Goal: Information Seeking & Learning: Learn about a topic

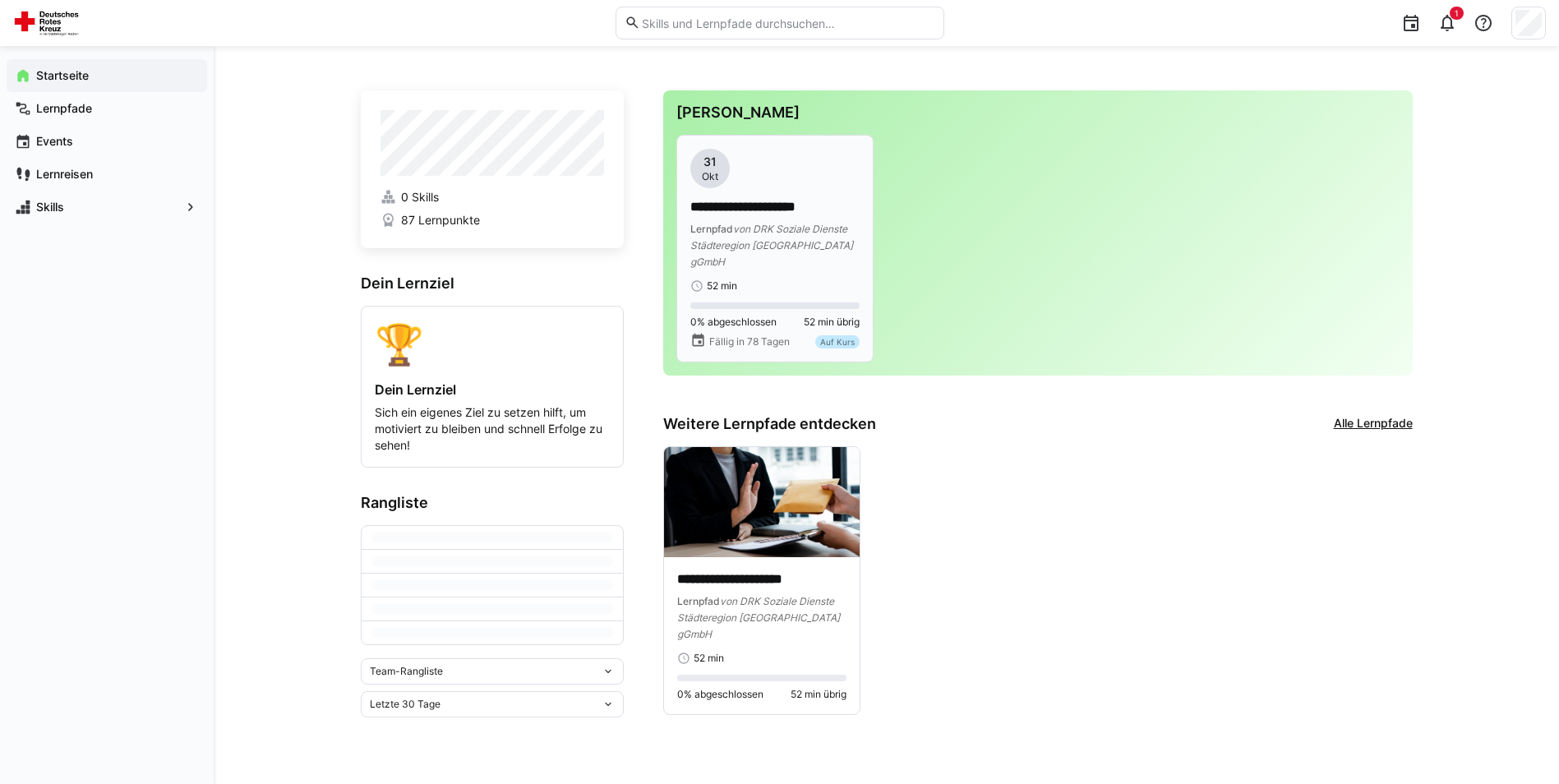
click at [769, 201] on p "**********" at bounding box center [775, 207] width 169 height 19
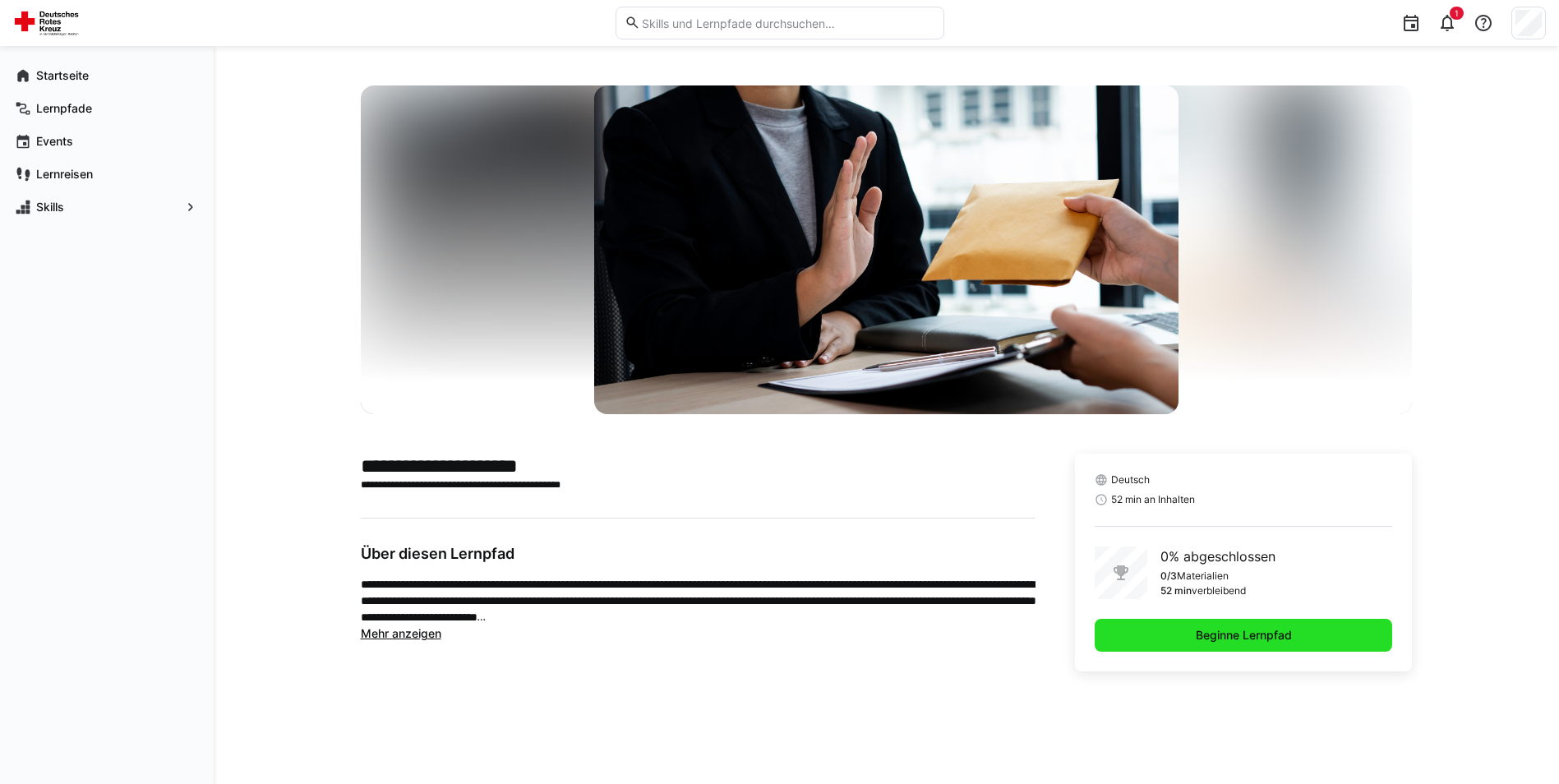
click at [1233, 640] on span "Beginne Lernpfad" at bounding box center [1244, 635] width 101 height 16
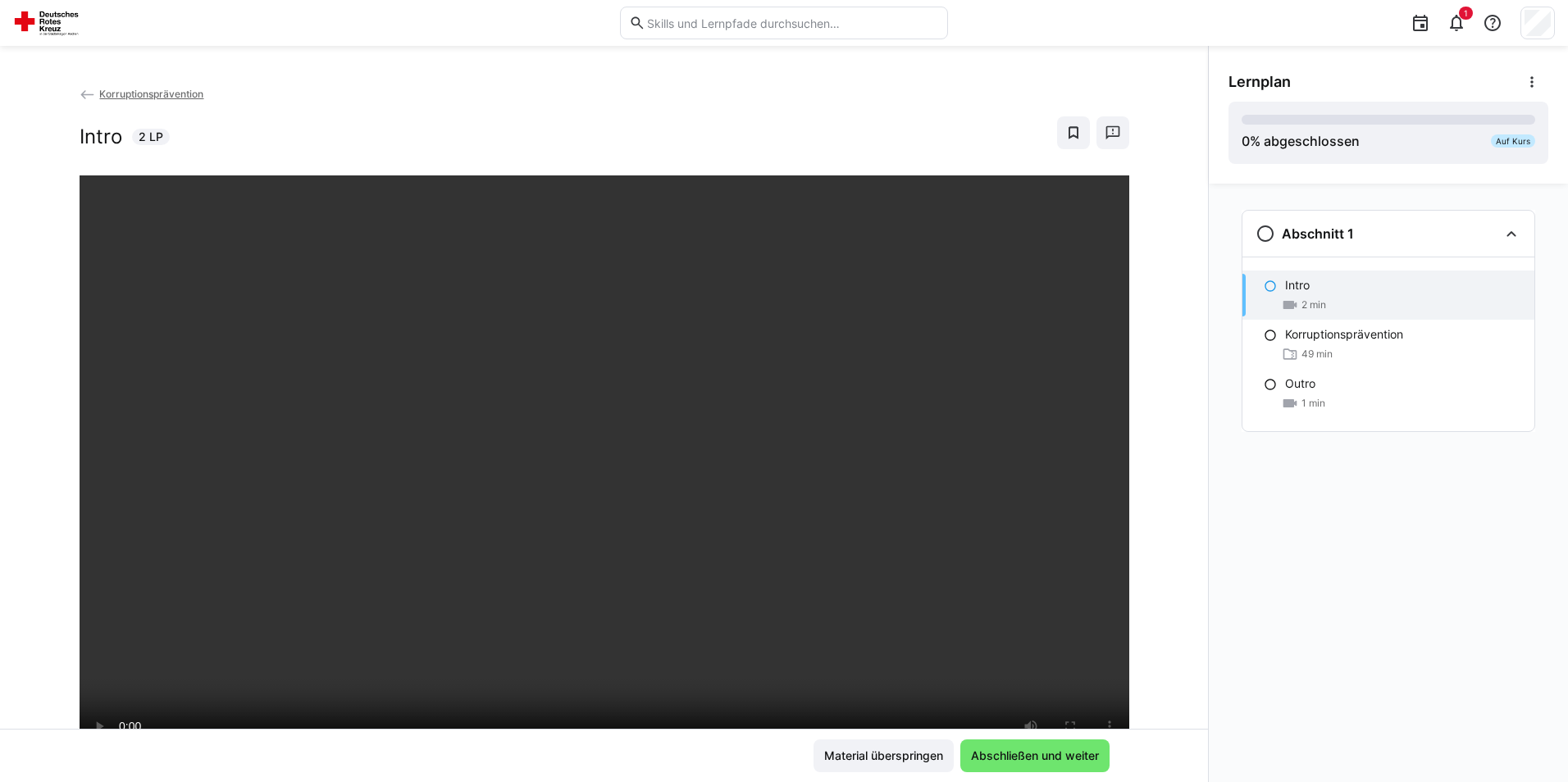
click at [1223, 674] on div "Abschnitt 1 Intro 2 min Korruptionsprävention 49 min Outro 1 min" at bounding box center [1388, 482] width 359 height 598
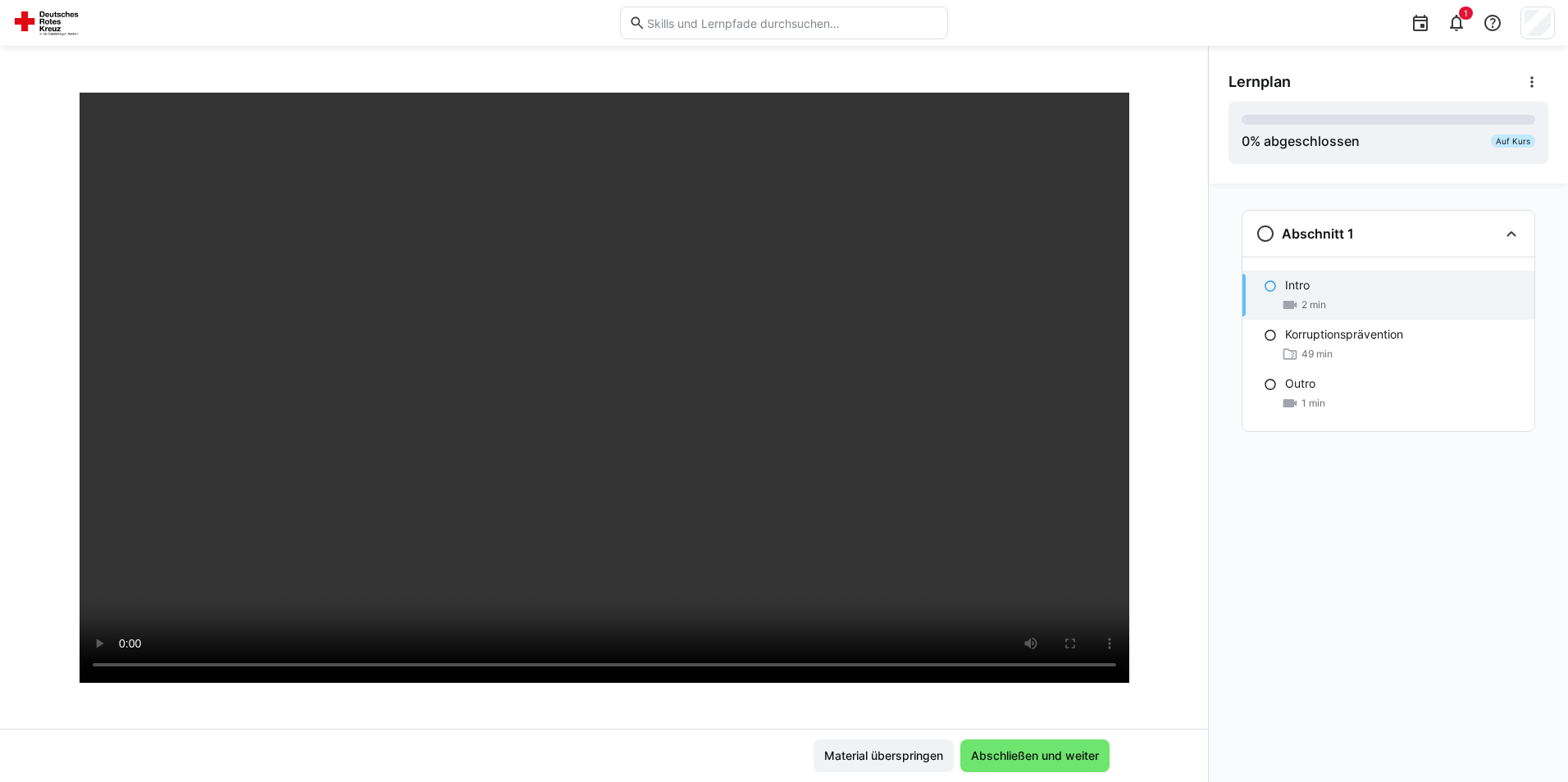
scroll to position [82, 0]
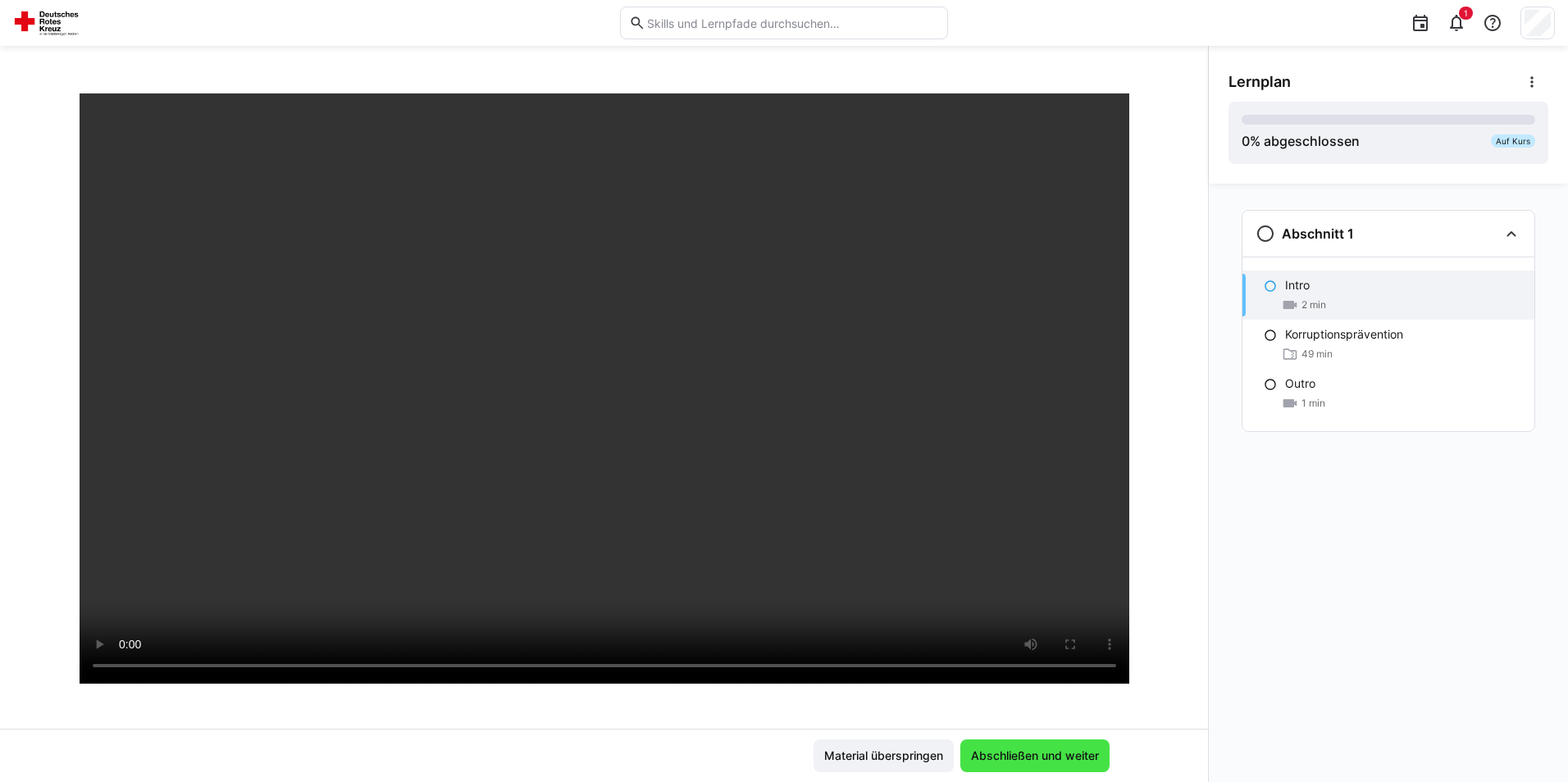
click at [1051, 760] on span "Abschließen und weiter" at bounding box center [1035, 755] width 133 height 16
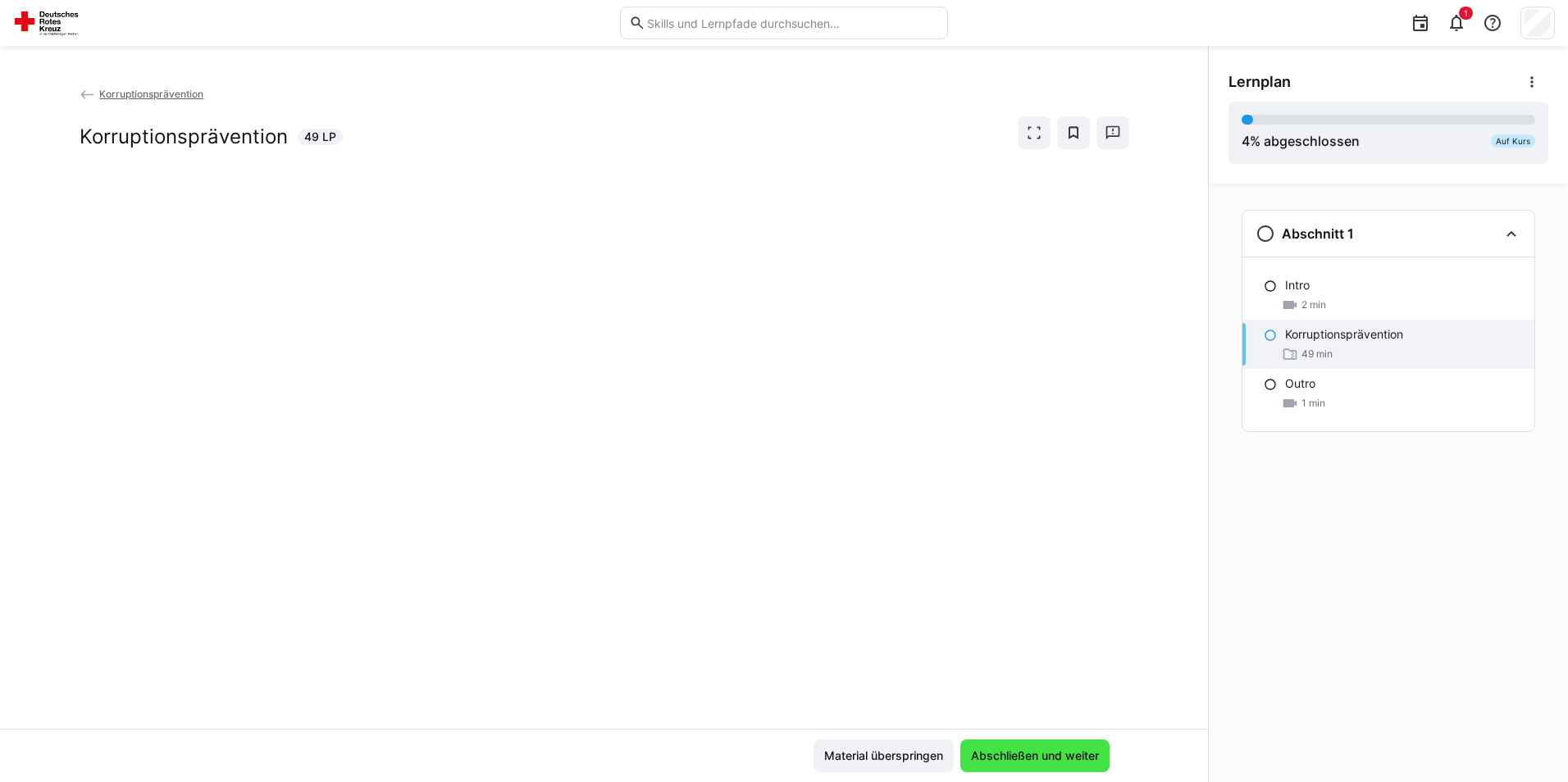
scroll to position [0, 0]
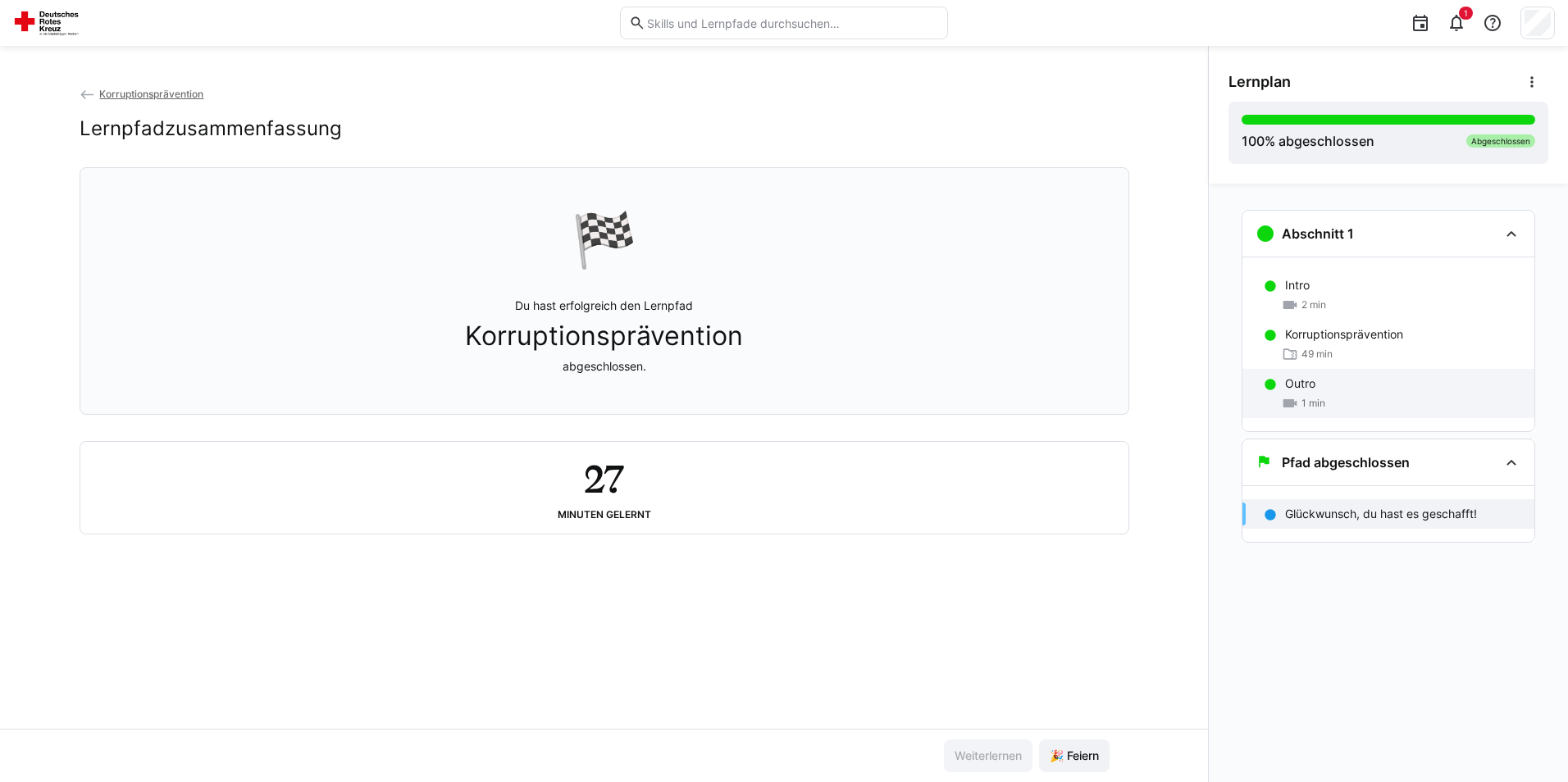
click at [1307, 382] on p "Outro" at bounding box center [1300, 383] width 31 height 16
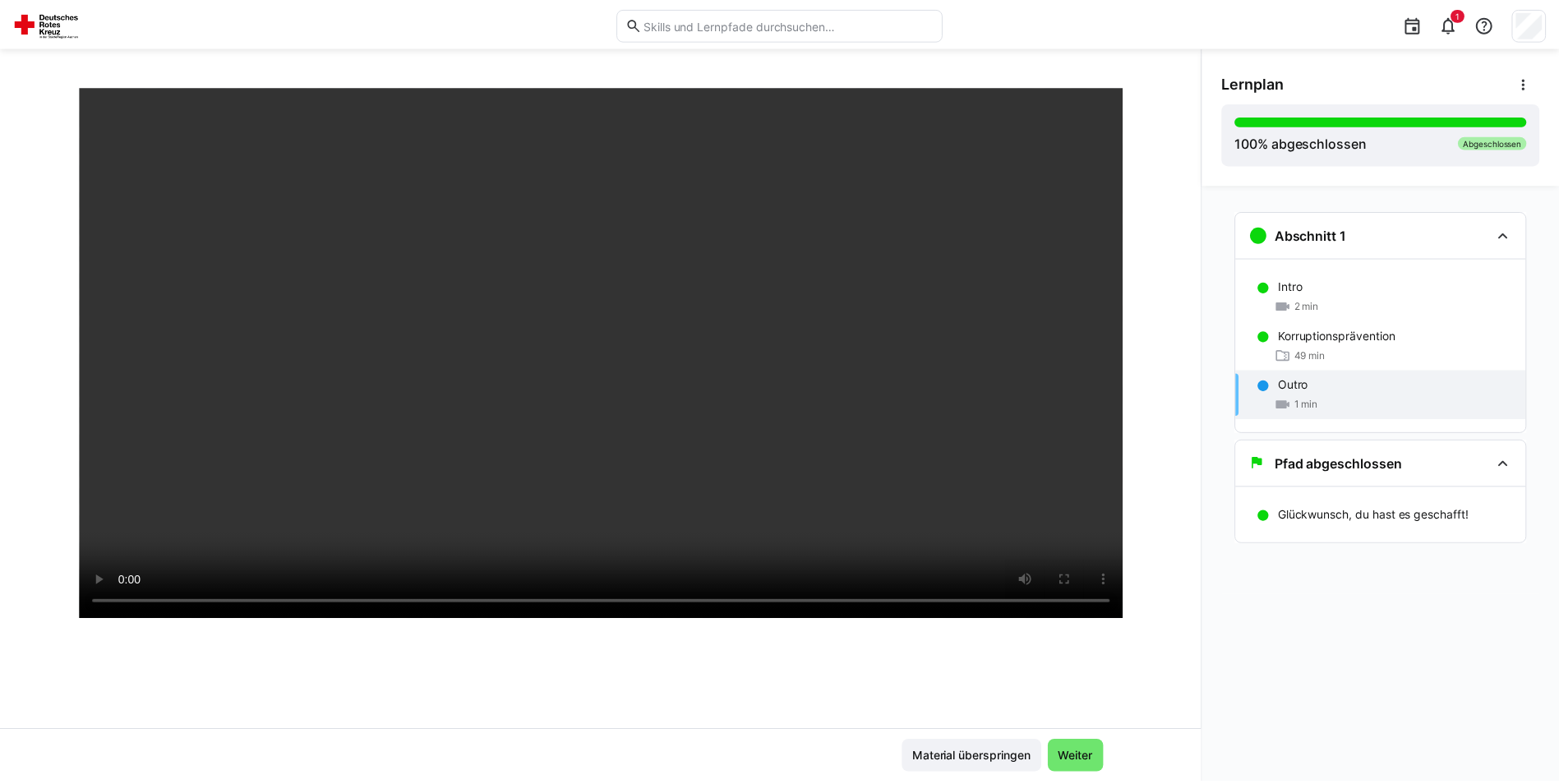
scroll to position [165, 0]
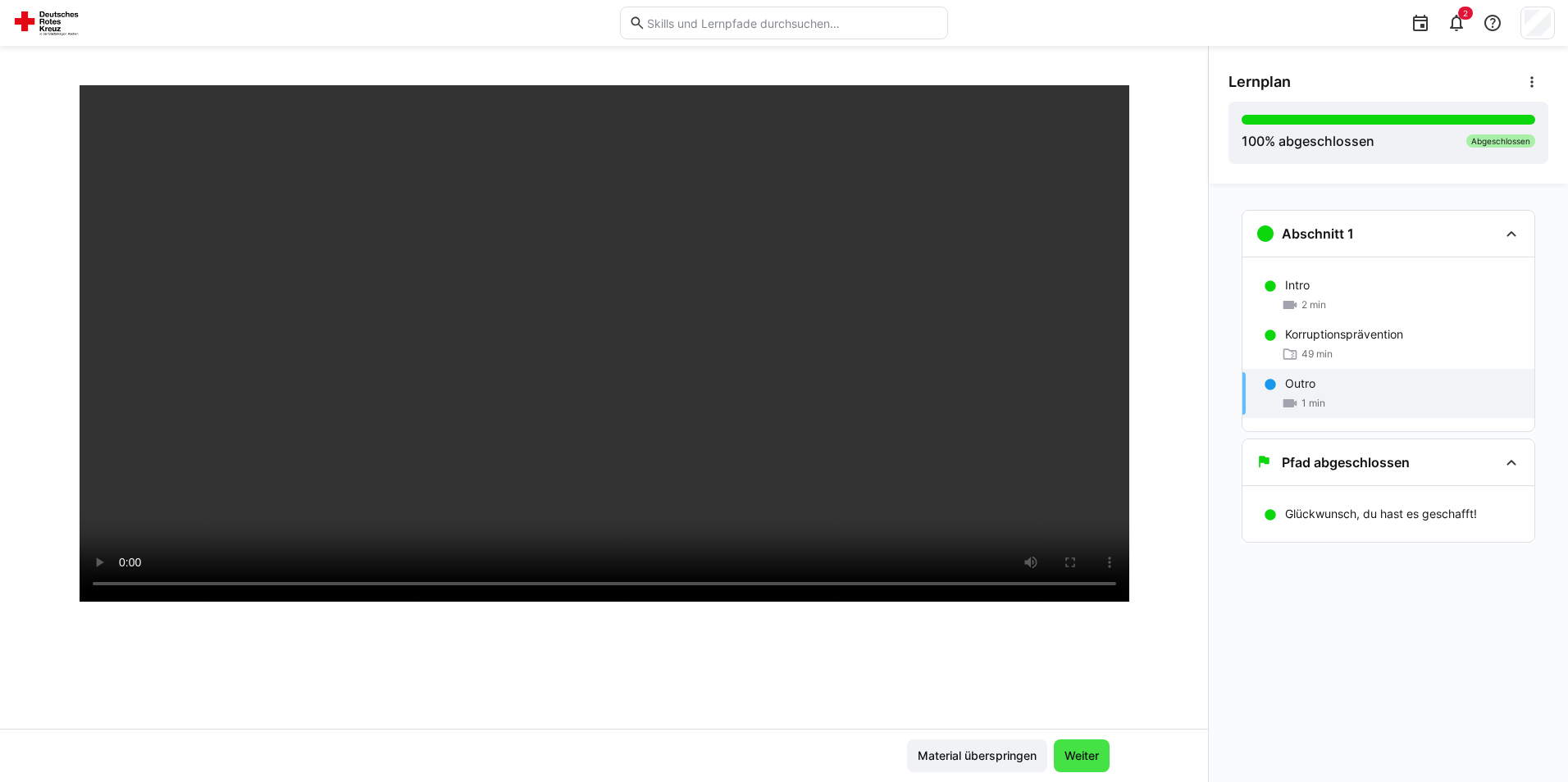
click at [1092, 762] on span "Weiter" at bounding box center [1081, 755] width 39 height 16
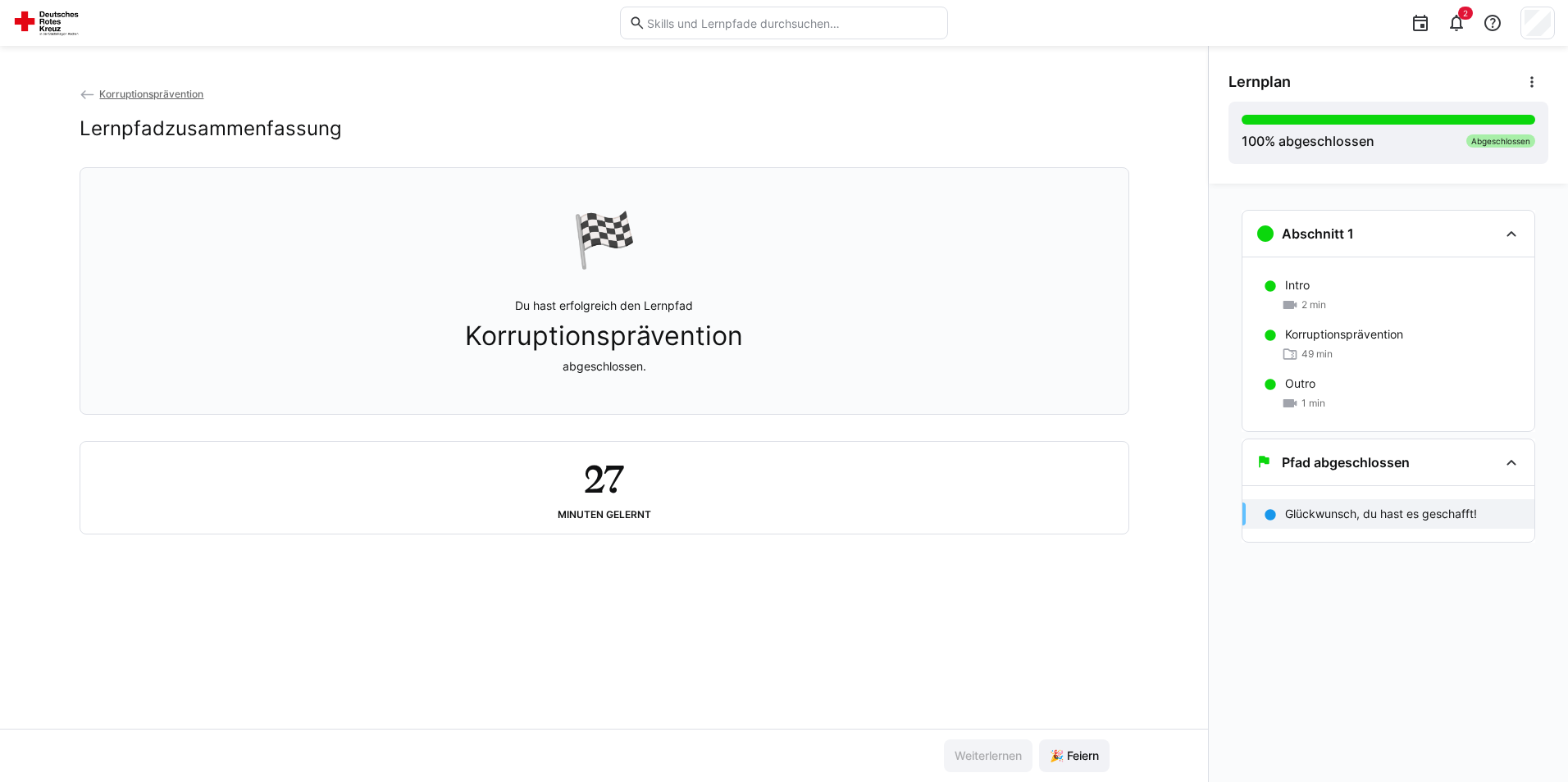
click at [1092, 762] on span "🎉 Feiern" at bounding box center [1074, 755] width 54 height 16
click at [1409, 515] on p "Glückwunsch, du hast es geschafft!" at bounding box center [1380, 513] width 192 height 16
click at [1096, 756] on span "🎉 Feiern" at bounding box center [1074, 755] width 54 height 16
click at [1535, 81] on eds-icon at bounding box center [1531, 82] width 16 height 16
click at [1455, 128] on div "Details ansehen" at bounding box center [1476, 125] width 119 height 16
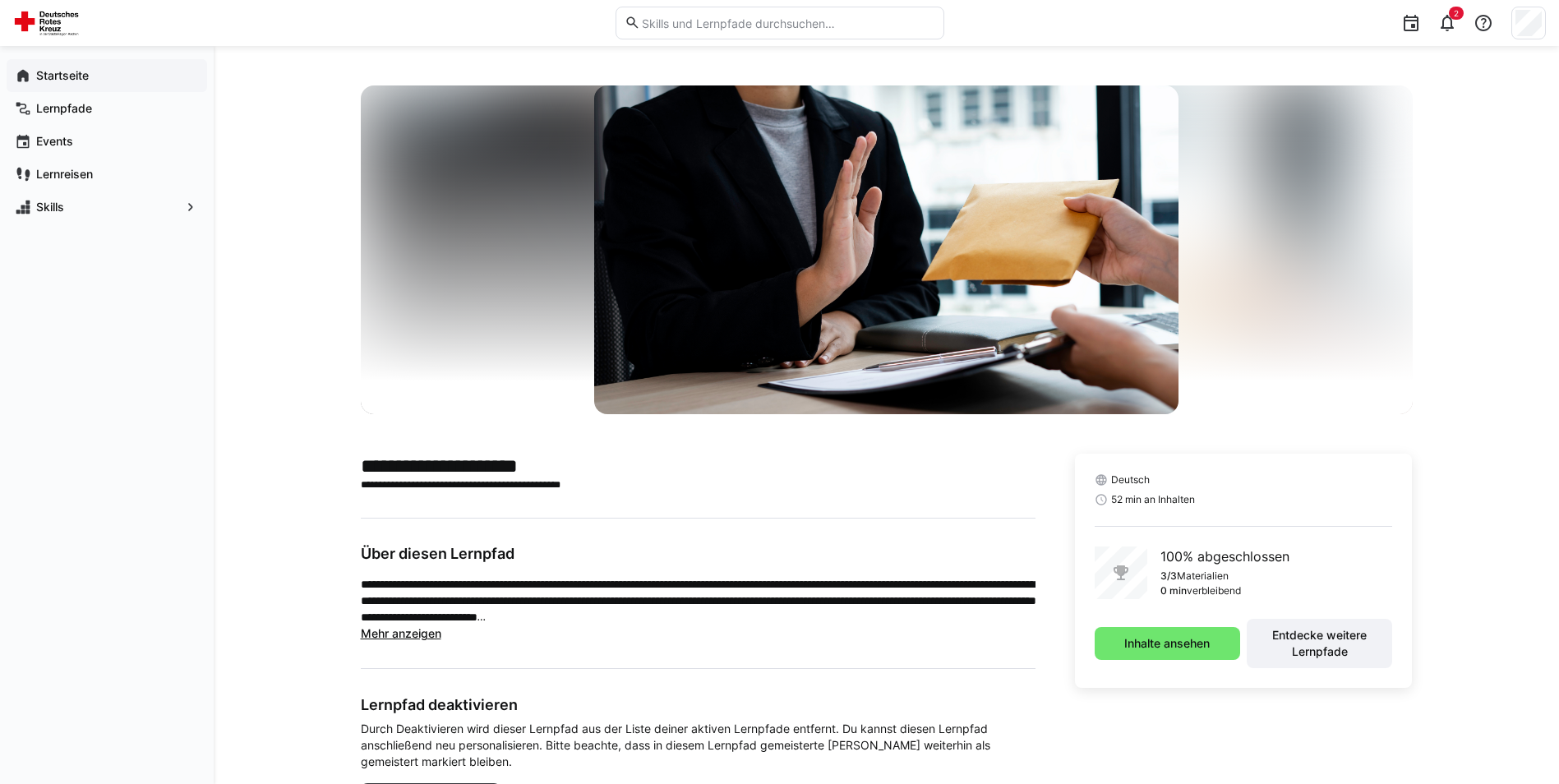
click at [0, 0] on app-navigation-label "Startseite" at bounding box center [0, 0] width 0 height 0
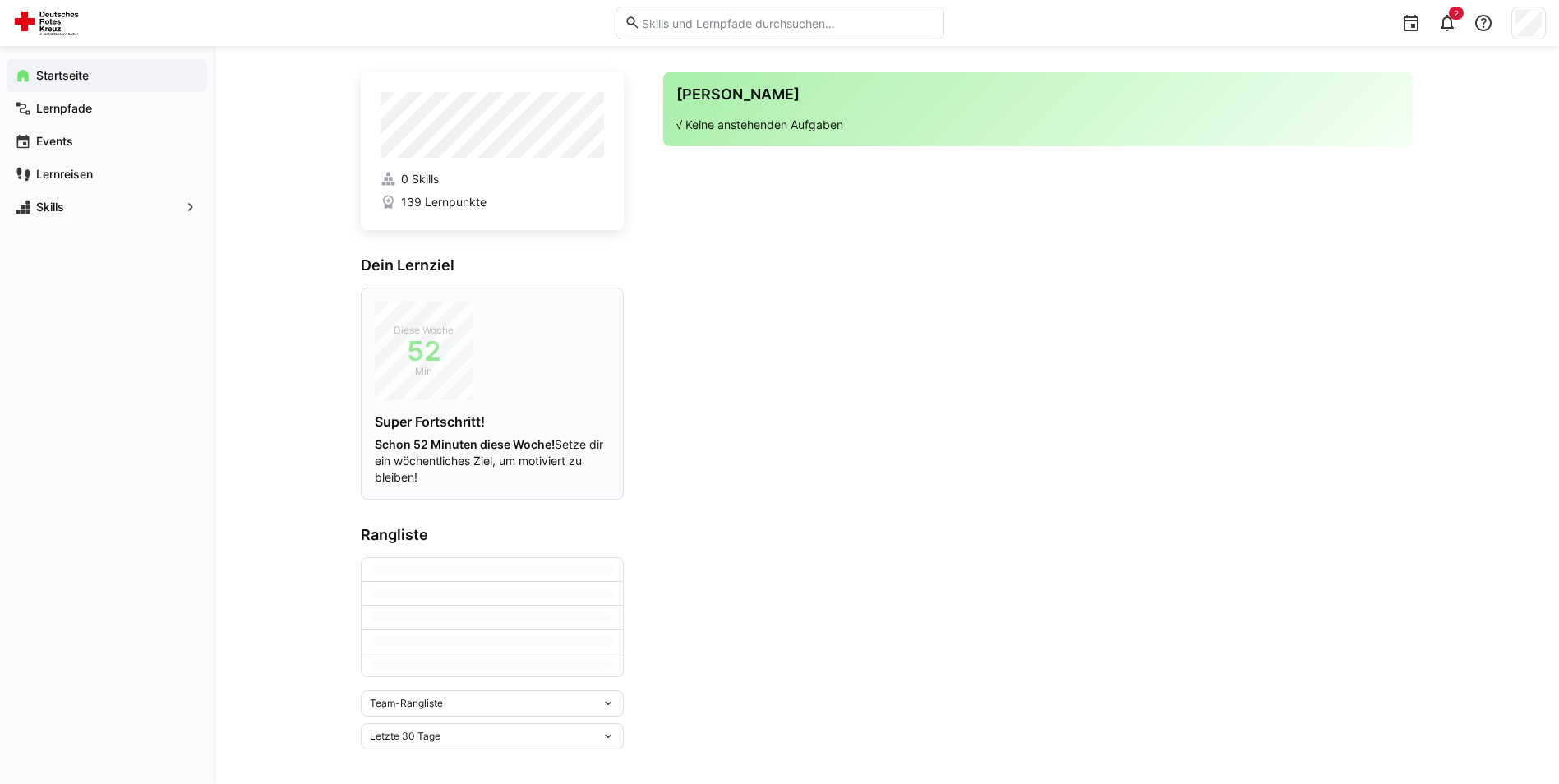
scroll to position [23, 0]
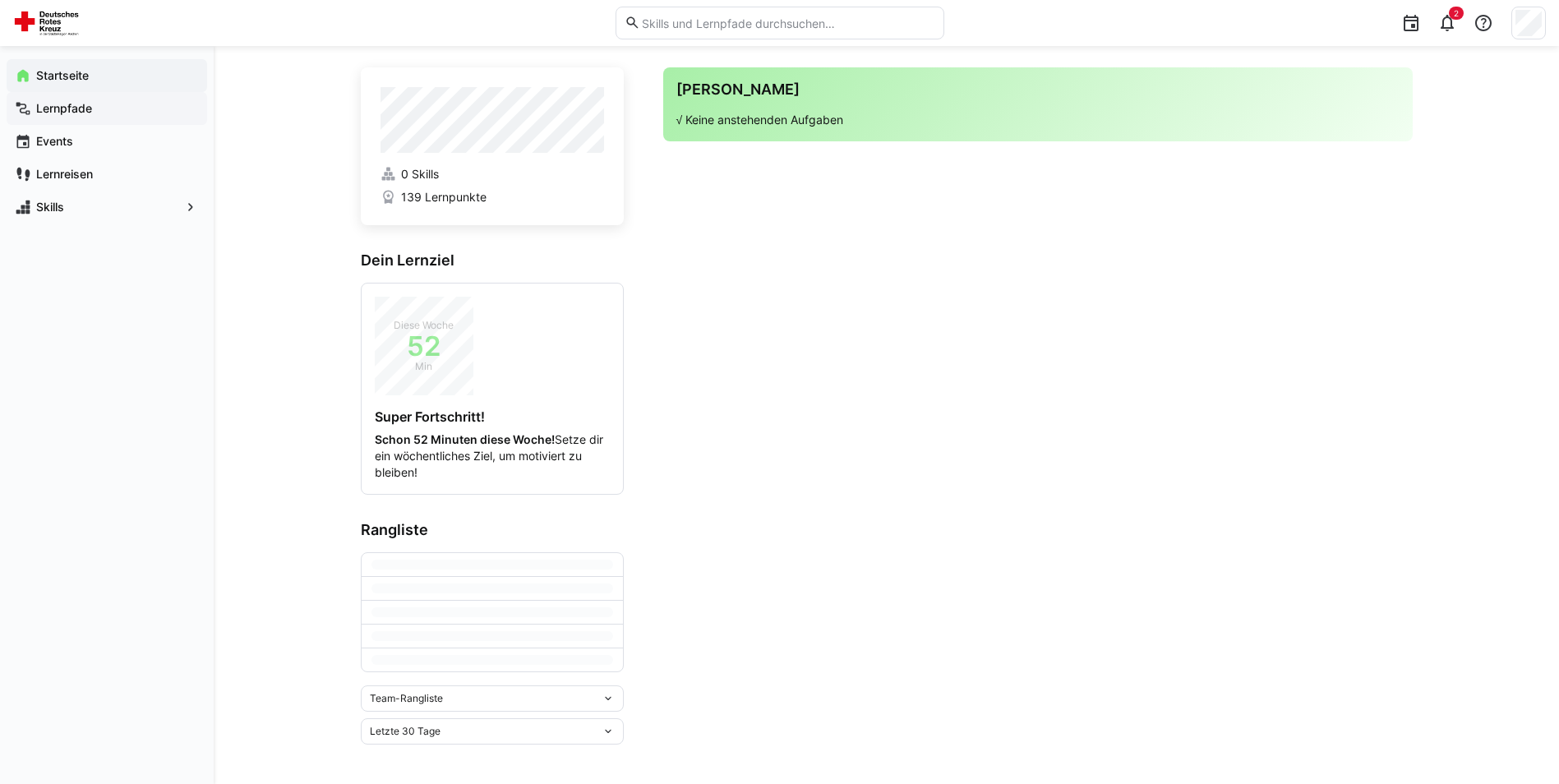
click at [112, 108] on span "Lernpfade" at bounding box center [116, 108] width 166 height 16
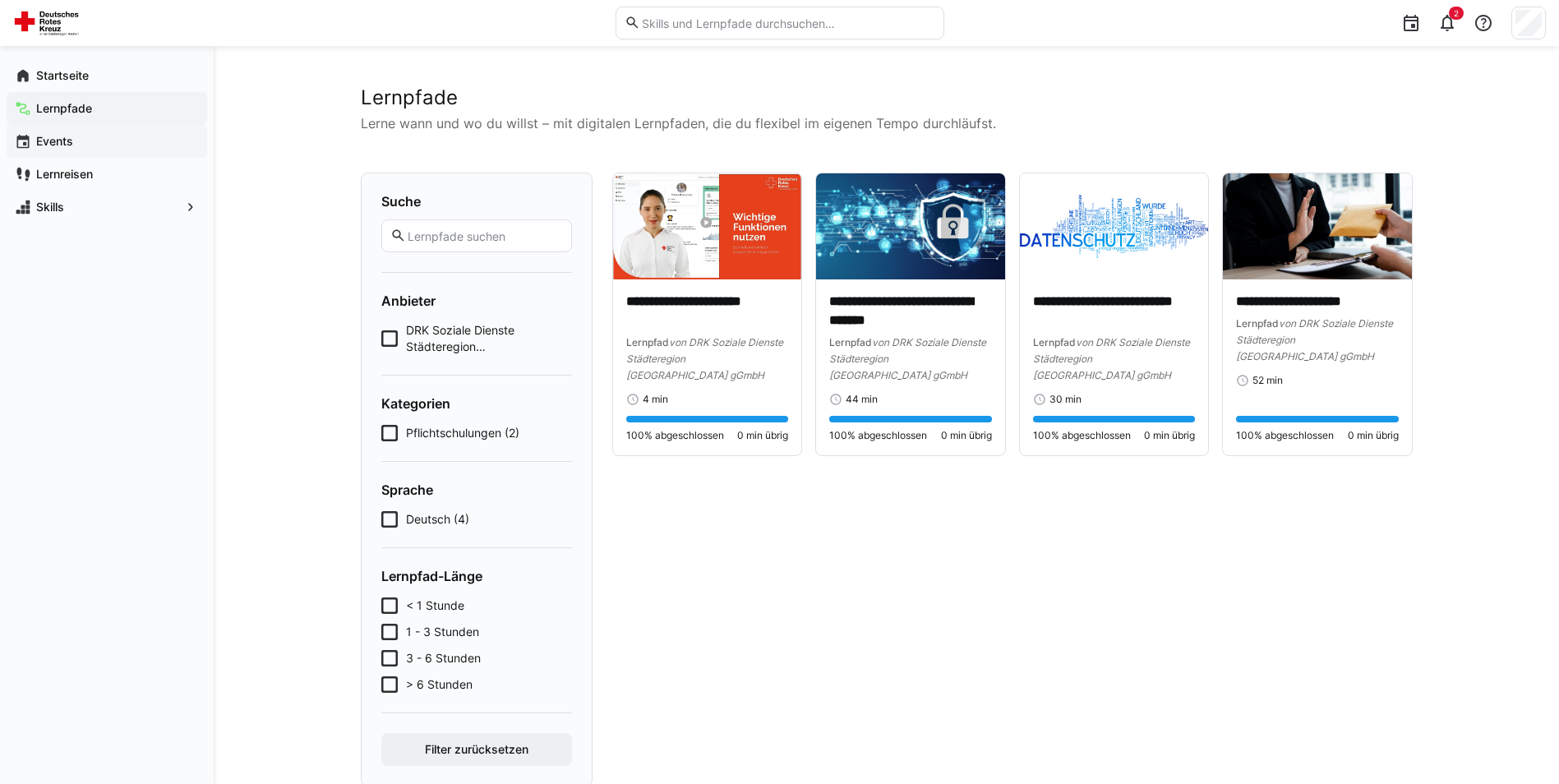
click at [110, 133] on span "Events" at bounding box center [116, 141] width 166 height 16
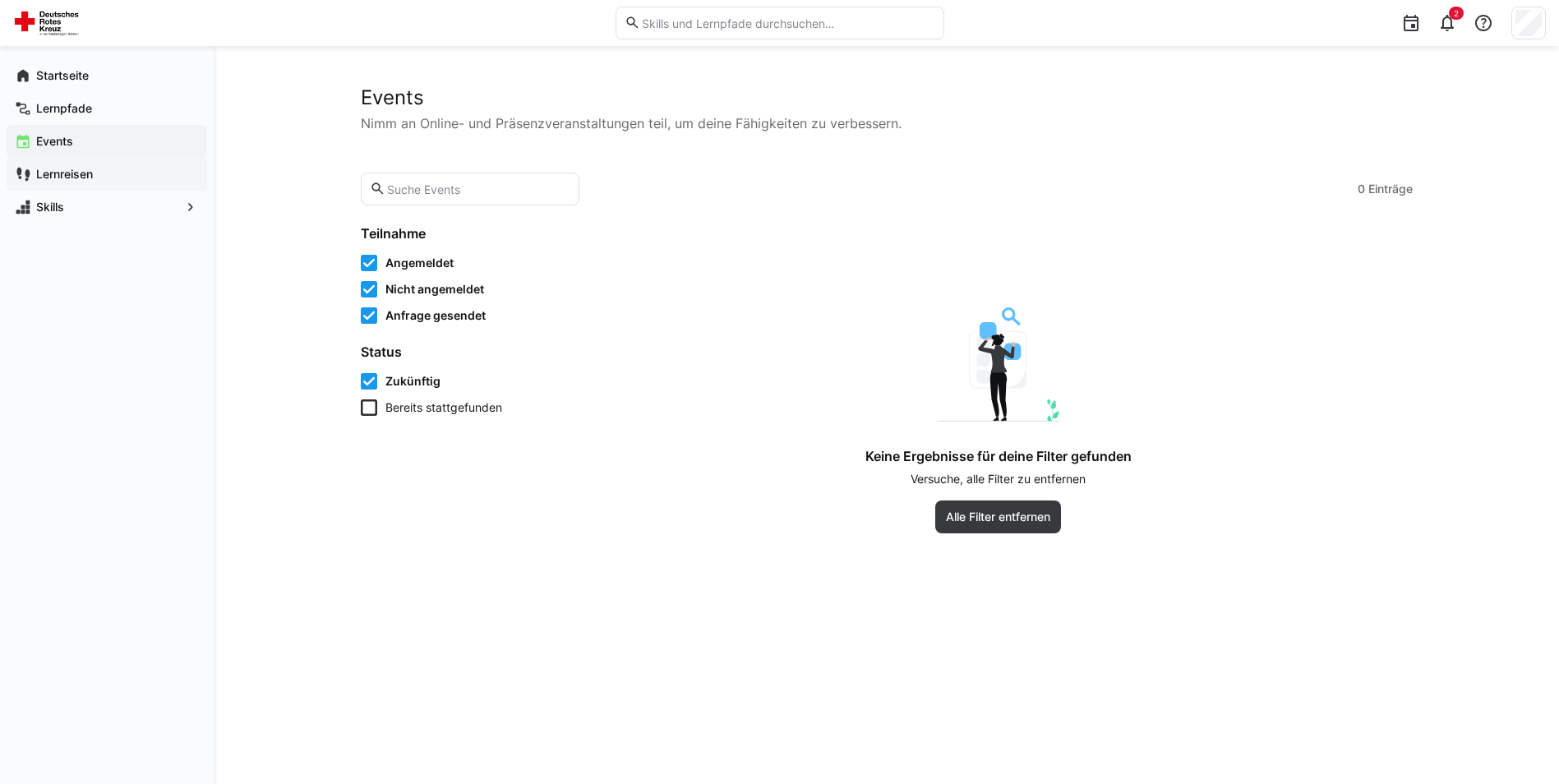
click at [140, 178] on span "Lernreisen" at bounding box center [116, 174] width 166 height 16
